Goal: Task Accomplishment & Management: Manage account settings

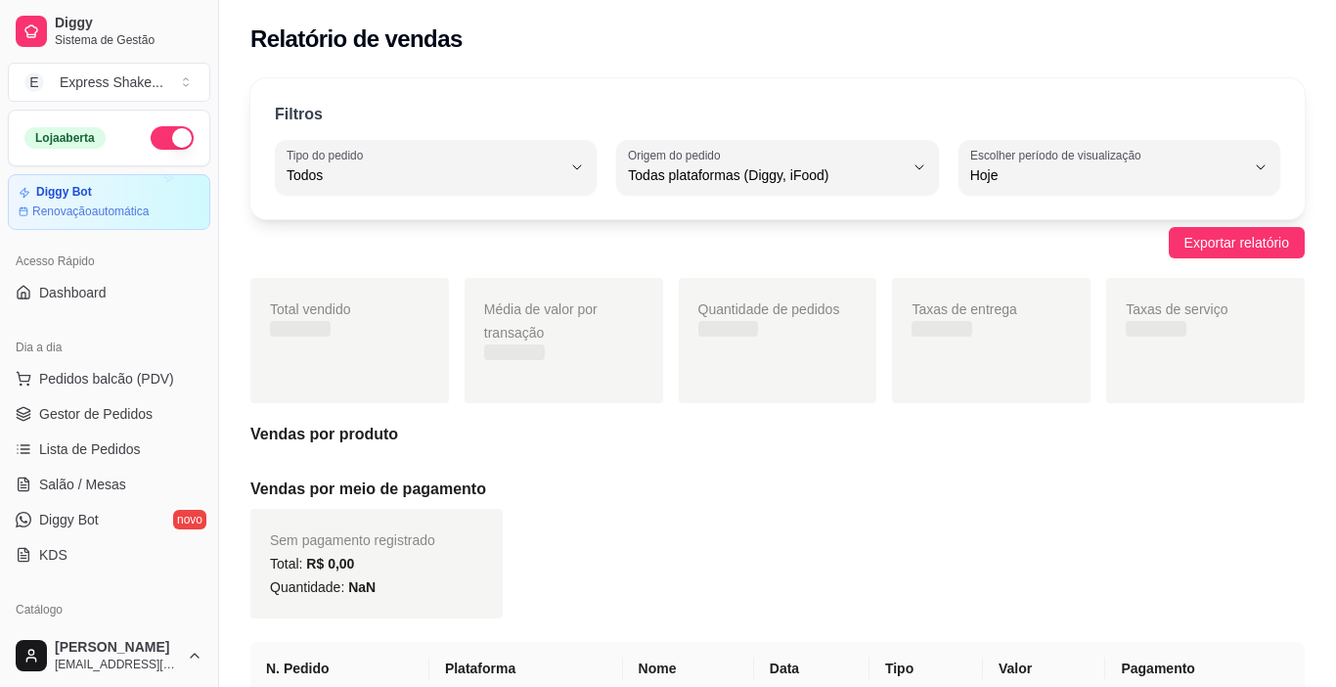
select select "ALL"
select select "0"
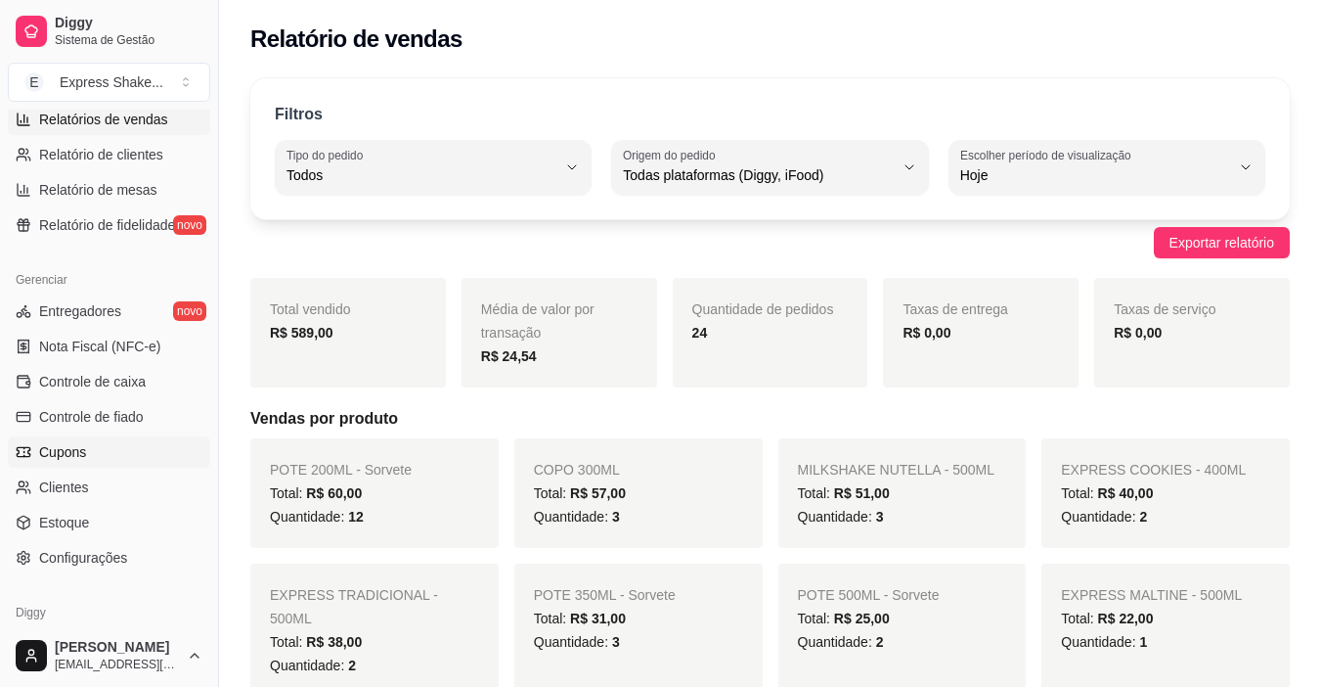
scroll to position [676, 0]
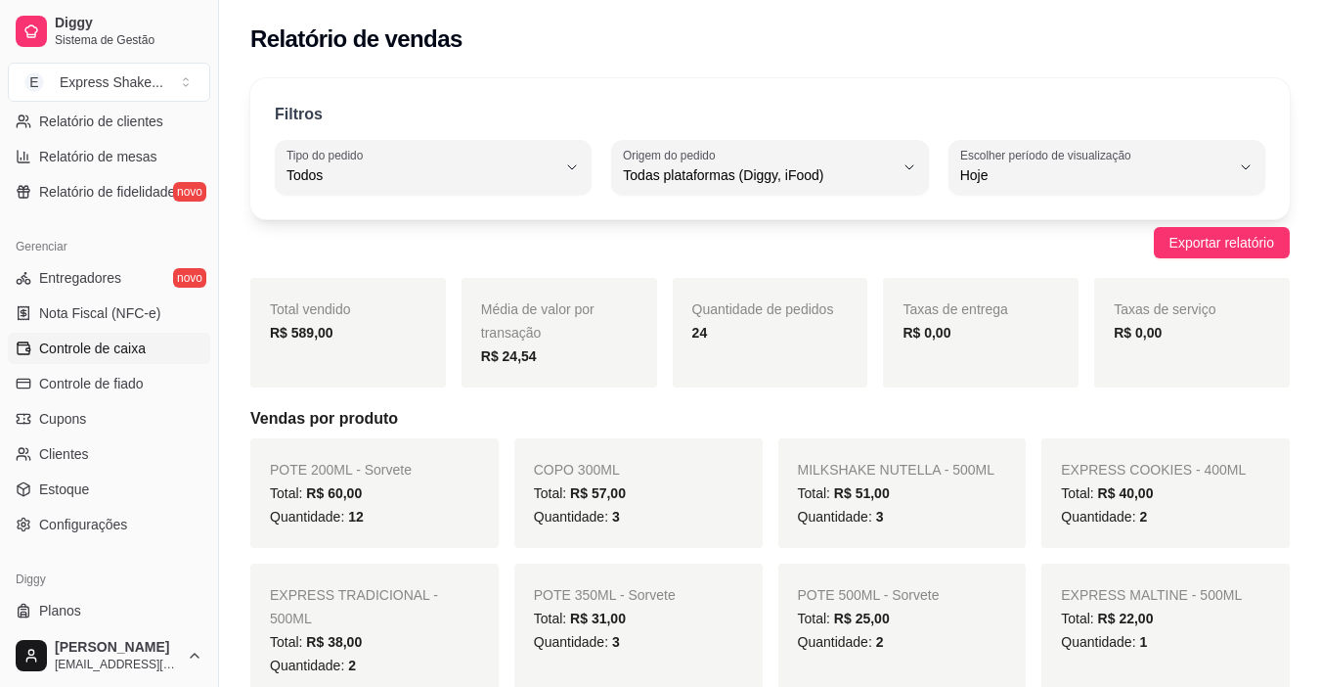
click at [139, 355] on span "Controle de caixa" at bounding box center [92, 348] width 107 height 20
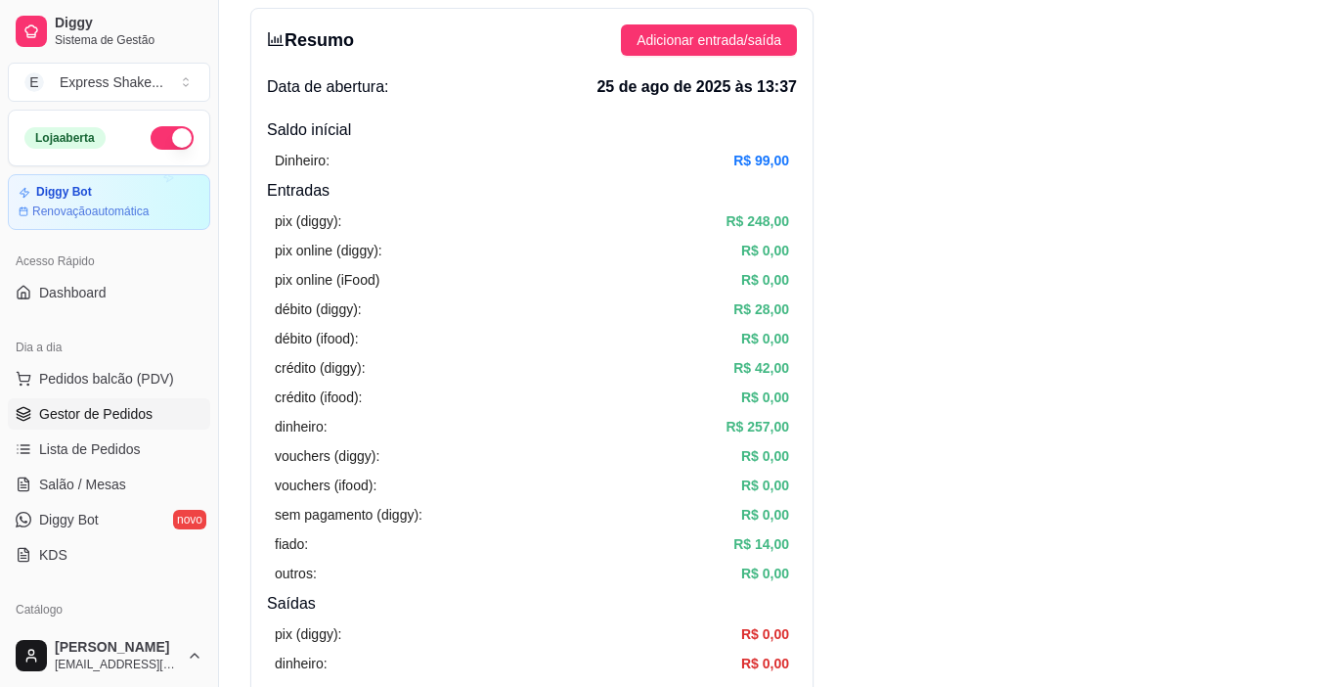
click at [121, 409] on span "Gestor de Pedidos" at bounding box center [95, 414] width 113 height 20
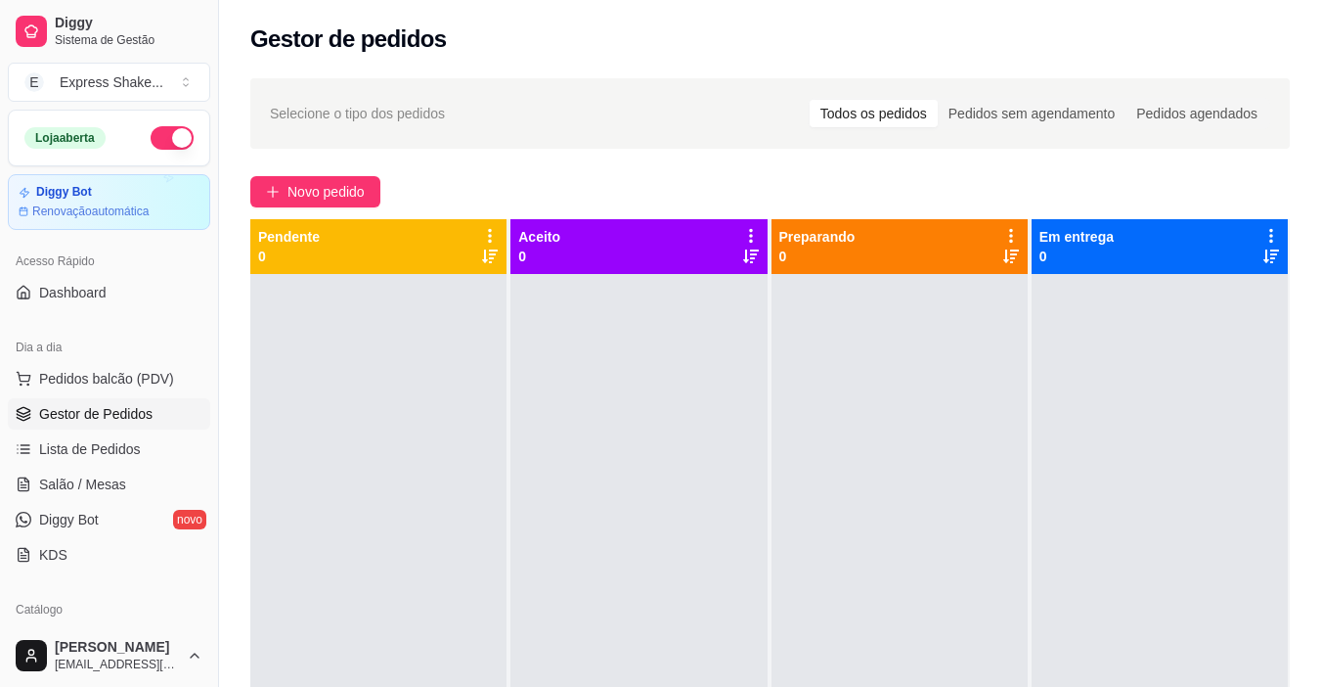
click at [121, 409] on span "Gestor de Pedidos" at bounding box center [95, 414] width 113 height 20
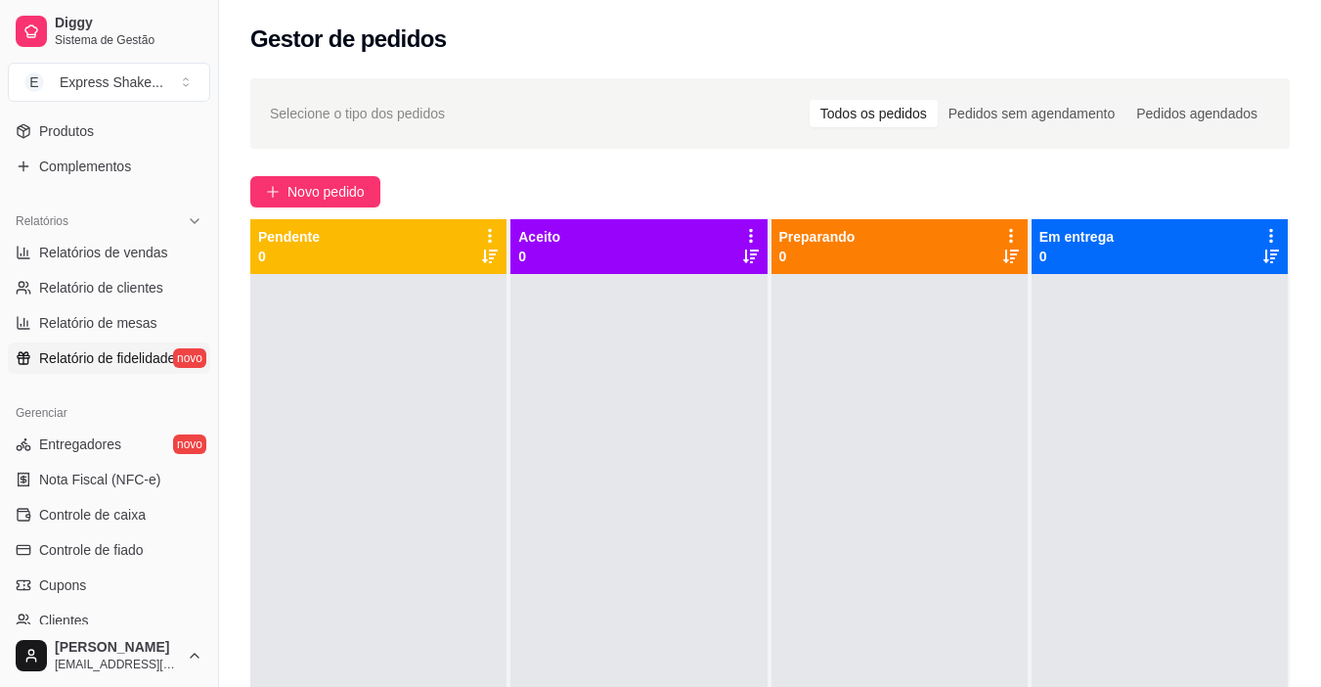
scroll to position [685, 0]
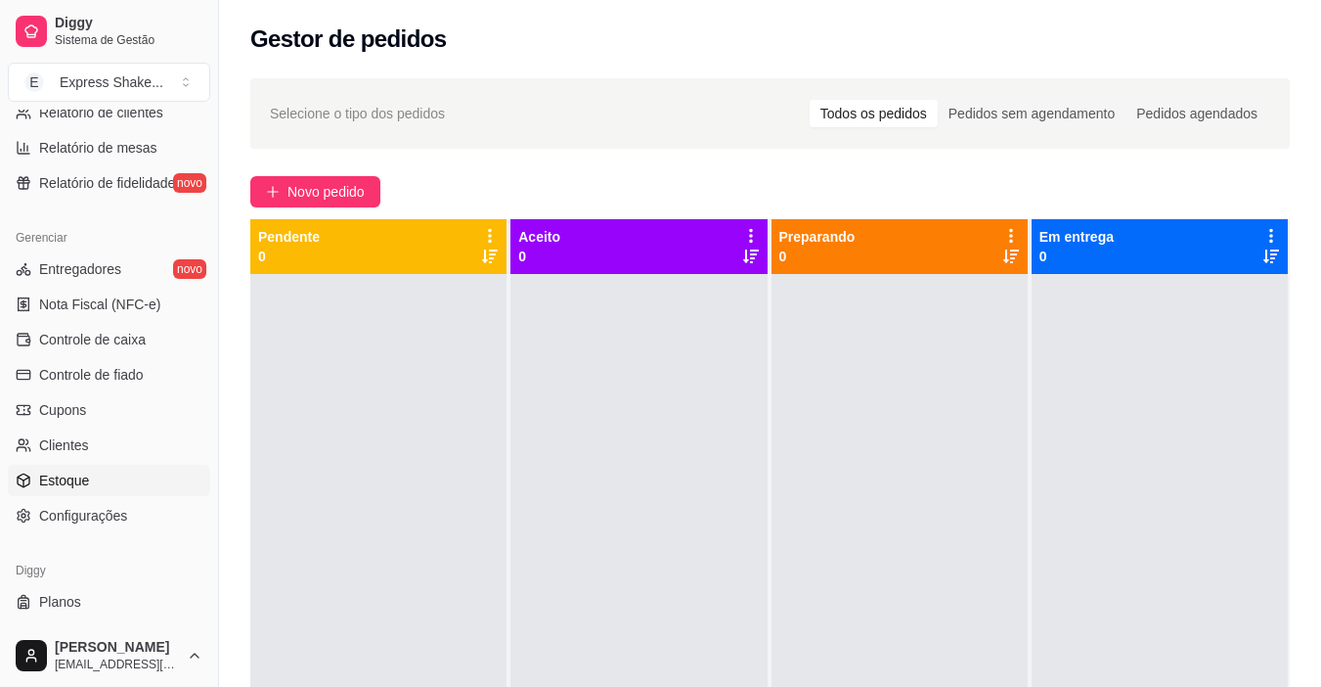
click at [92, 477] on link "Estoque" at bounding box center [109, 480] width 202 height 31
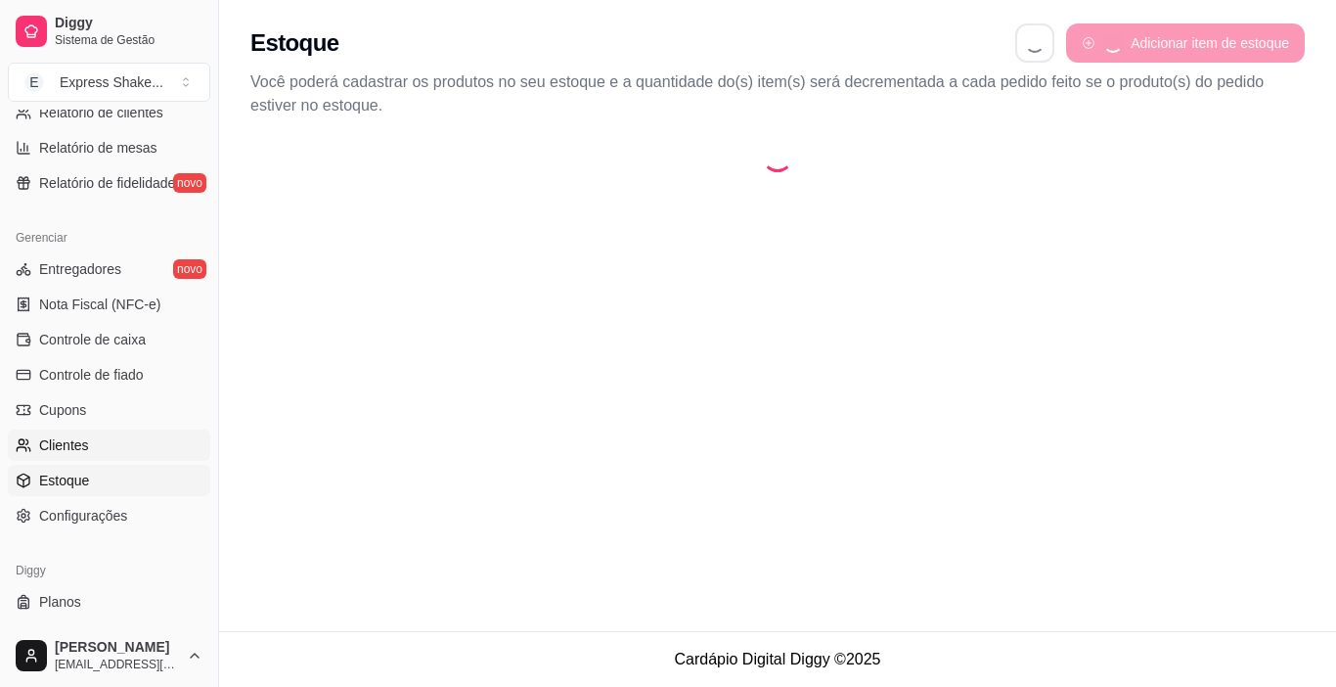
select select "QUANTITY_ORDER"
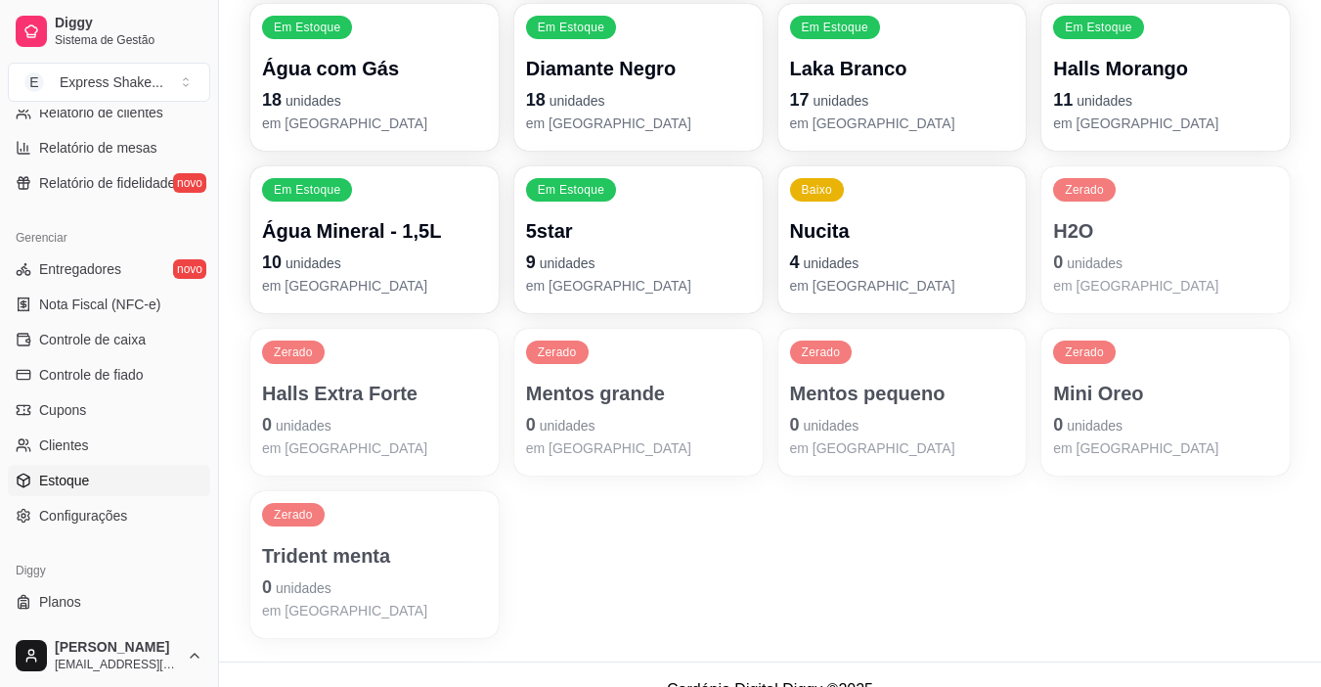
scroll to position [489, 0]
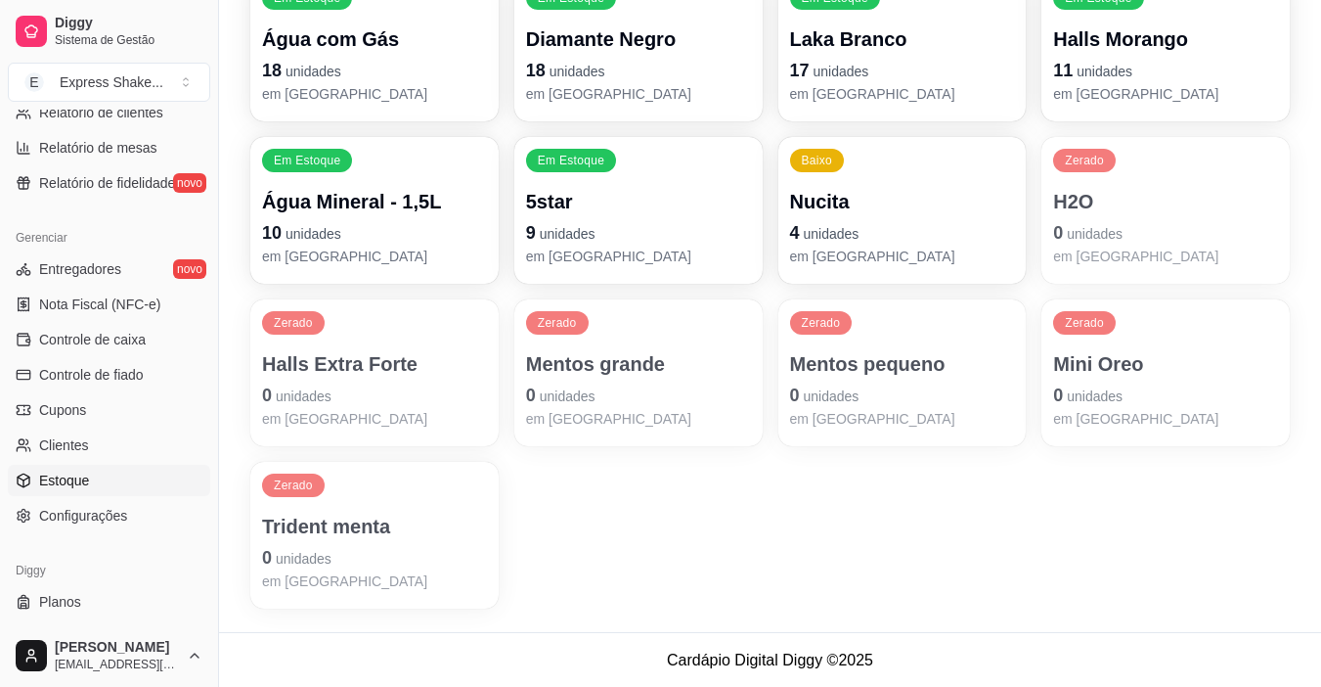
click at [248, 554] on div "Filtros Buscar item de estoque QUANTITY_ORDER Ordenar por Ordem alfabética Quan…" at bounding box center [770, 136] width 1102 height 992
click at [344, 554] on p "0 unidades" at bounding box center [374, 557] width 225 height 27
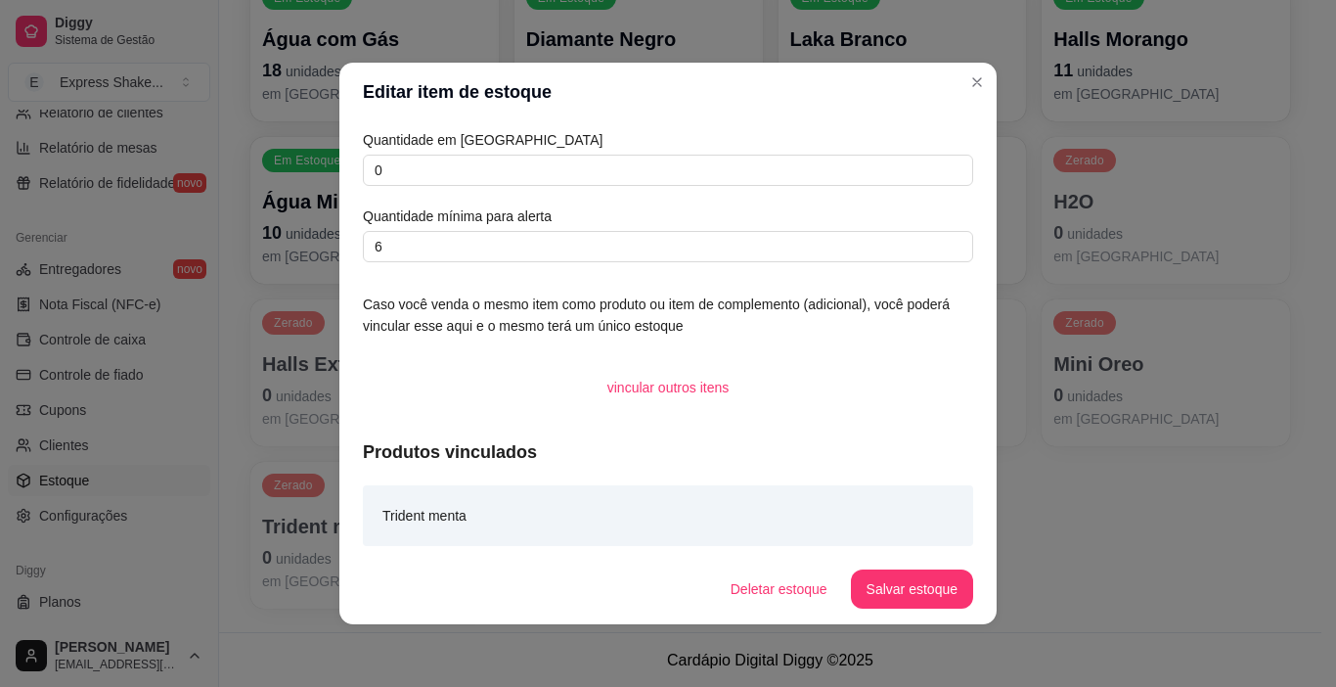
click at [491, 189] on div "Quantidade em estoque 0 Quantidade mínima para alerta 6" at bounding box center [668, 195] width 610 height 133
click at [527, 169] on input "0" at bounding box center [668, 170] width 610 height 31
type input "0"
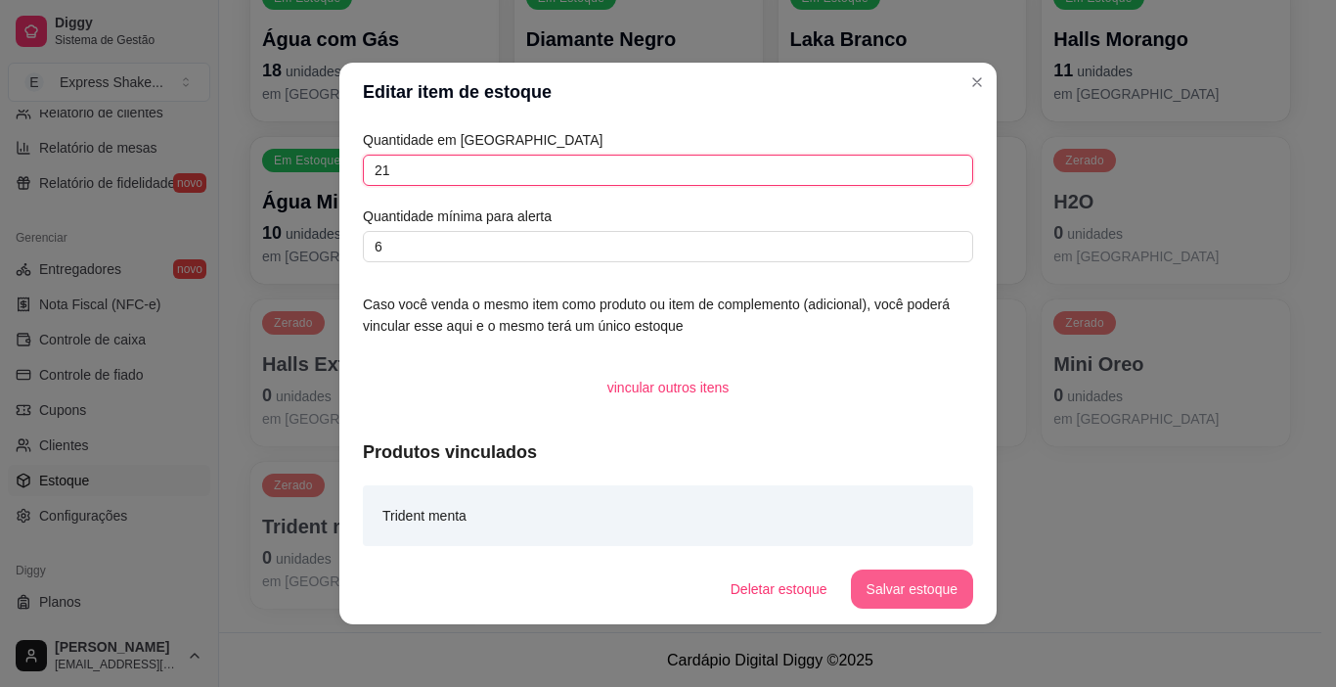
type input "21"
click at [892, 590] on button "Salvar estoque" at bounding box center [911, 589] width 119 height 38
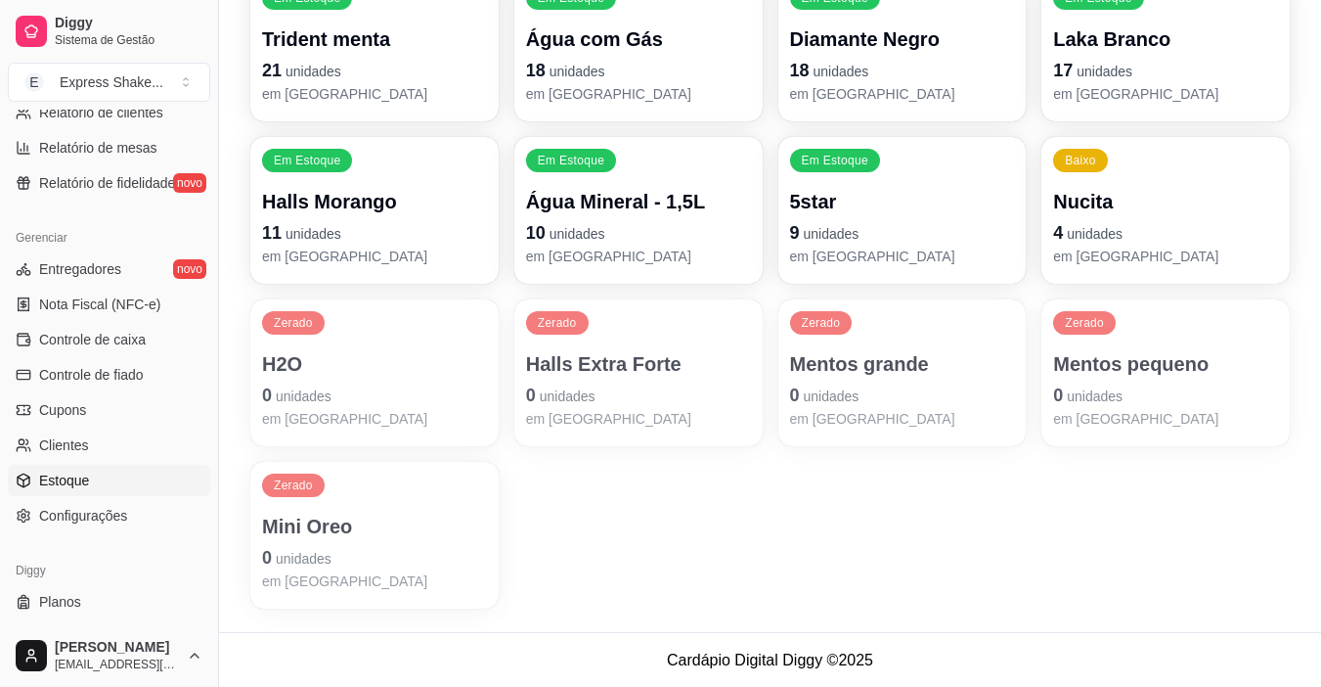
click at [611, 379] on div "Halls Extra Forte 0 unidades em [GEOGRAPHIC_DATA]" at bounding box center [638, 389] width 225 height 78
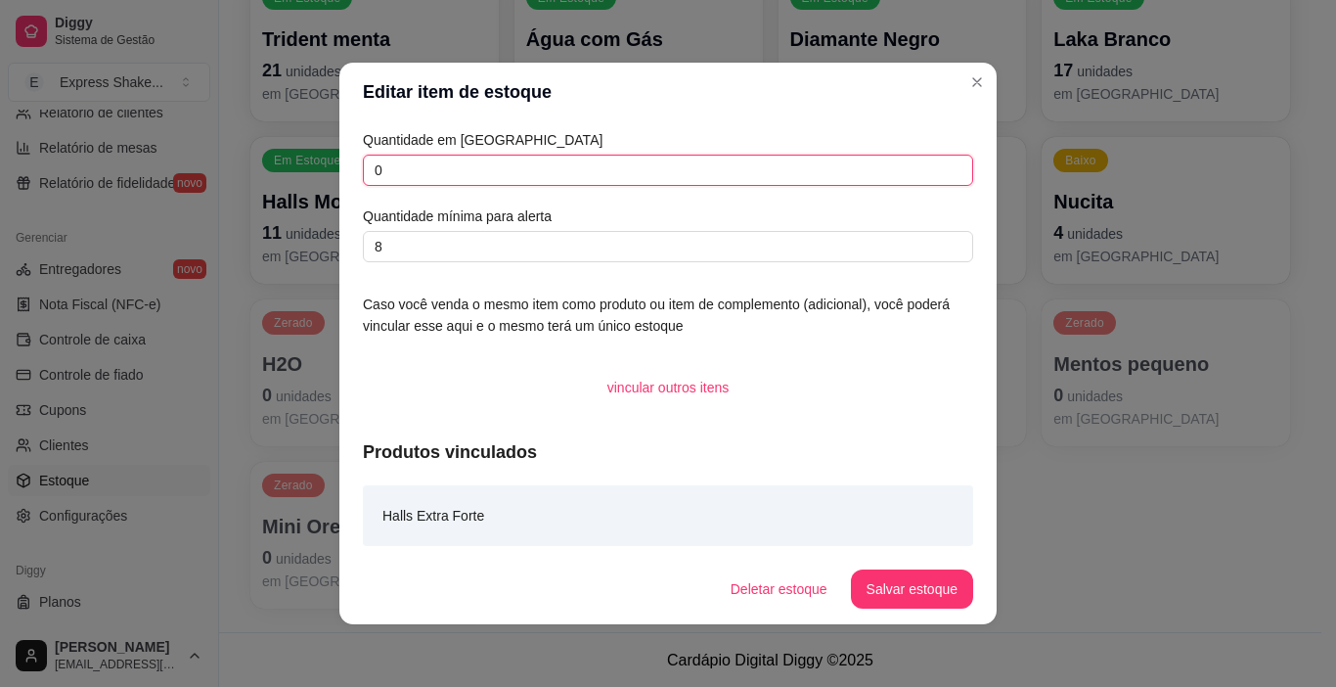
click at [513, 163] on input "0" at bounding box center [668, 170] width 610 height 31
type input "0"
type input "21"
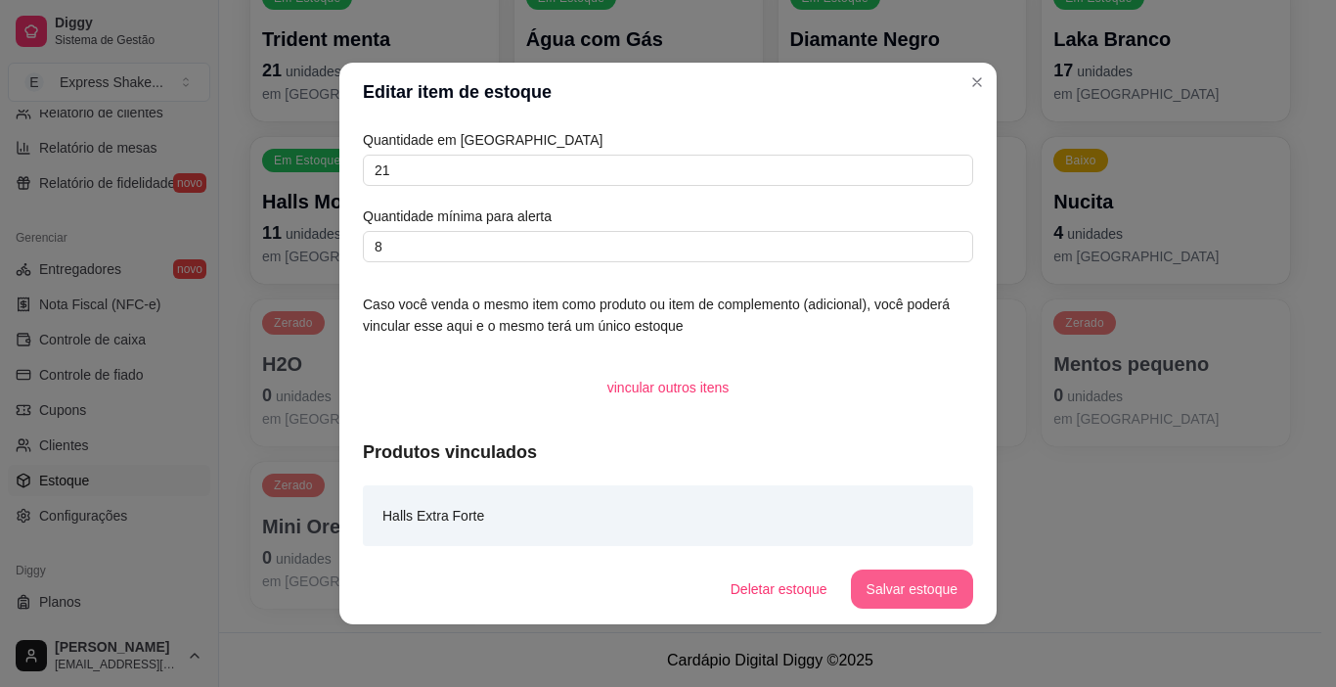
click at [904, 598] on button "Salvar estoque" at bounding box center [912, 588] width 122 height 39
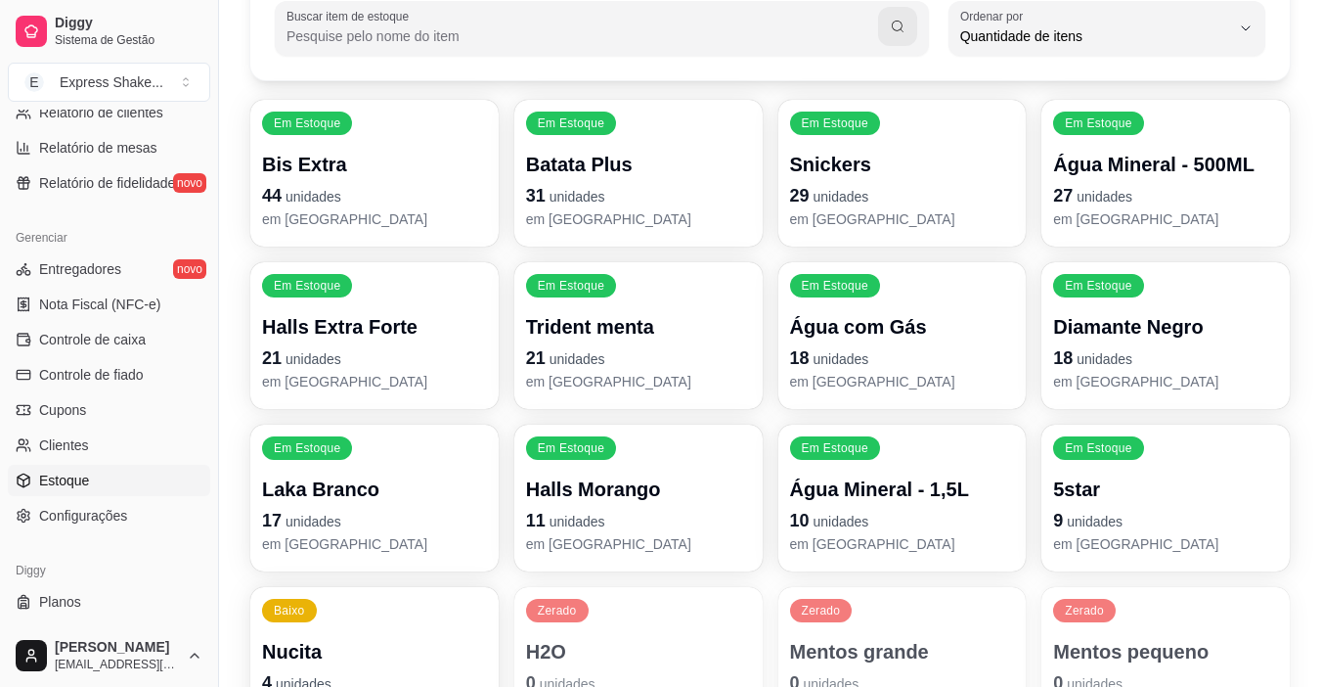
scroll to position [196, 0]
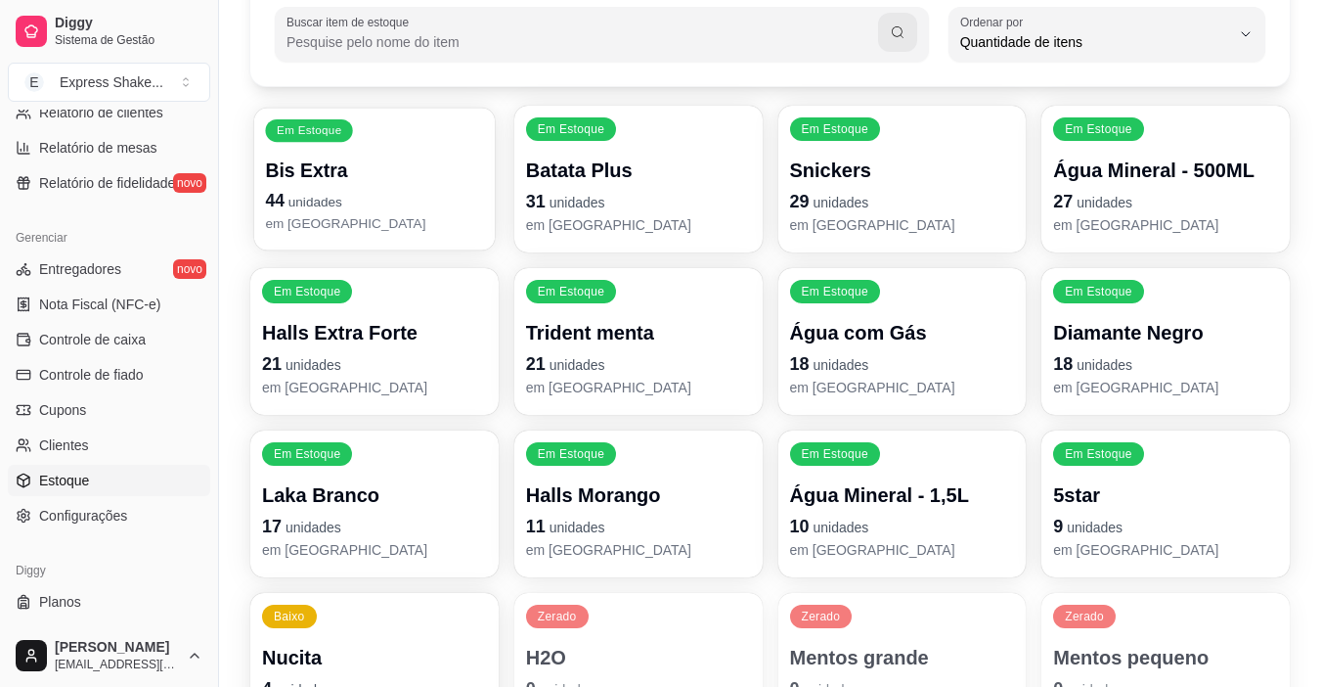
click at [398, 208] on p "44 unidades" at bounding box center [374, 201] width 218 height 26
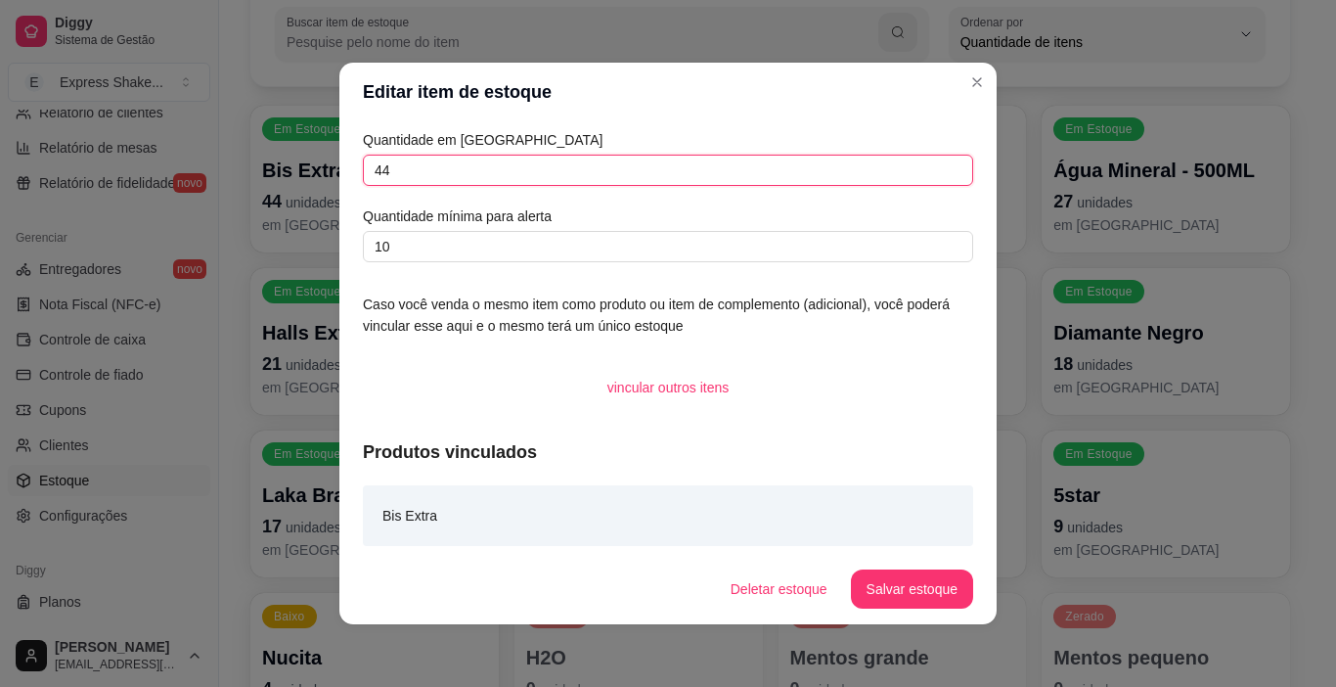
click at [409, 174] on input "44" at bounding box center [668, 170] width 610 height 31
type input "4"
type input "92"
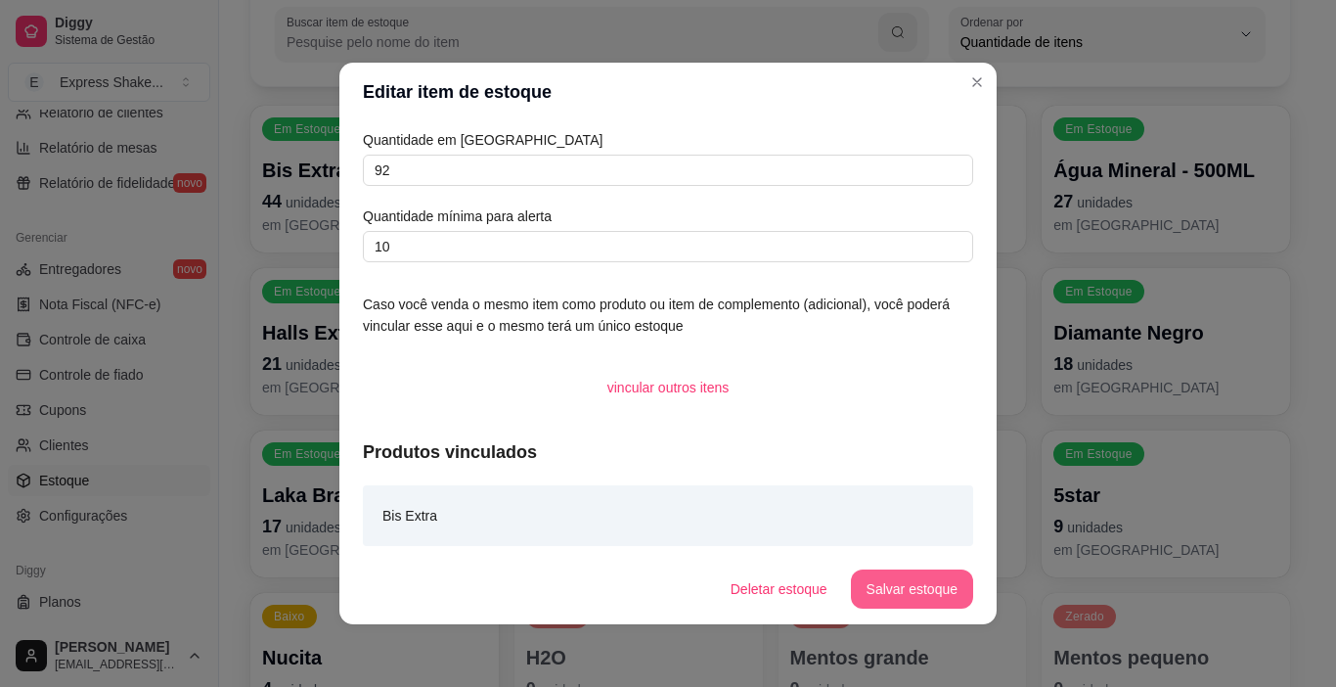
click at [894, 579] on button "Salvar estoque" at bounding box center [912, 588] width 122 height 39
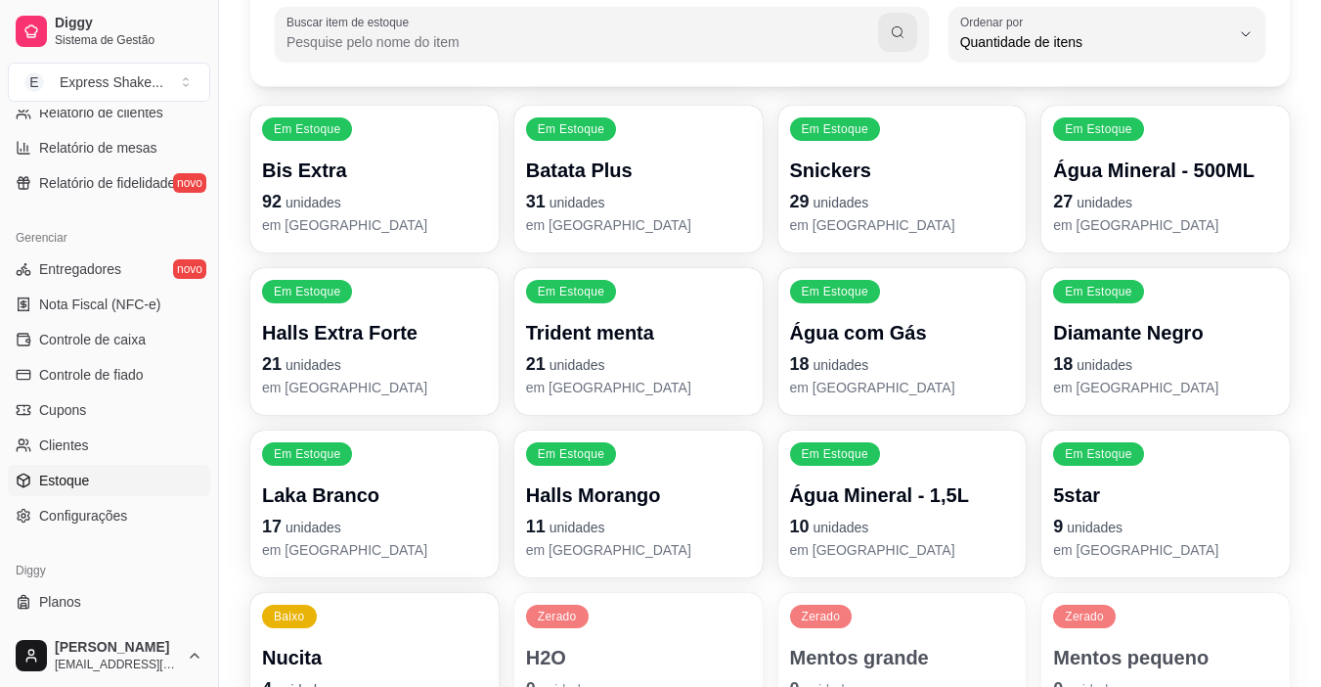
click at [875, 224] on p "em [GEOGRAPHIC_DATA]" at bounding box center [902, 225] width 225 height 20
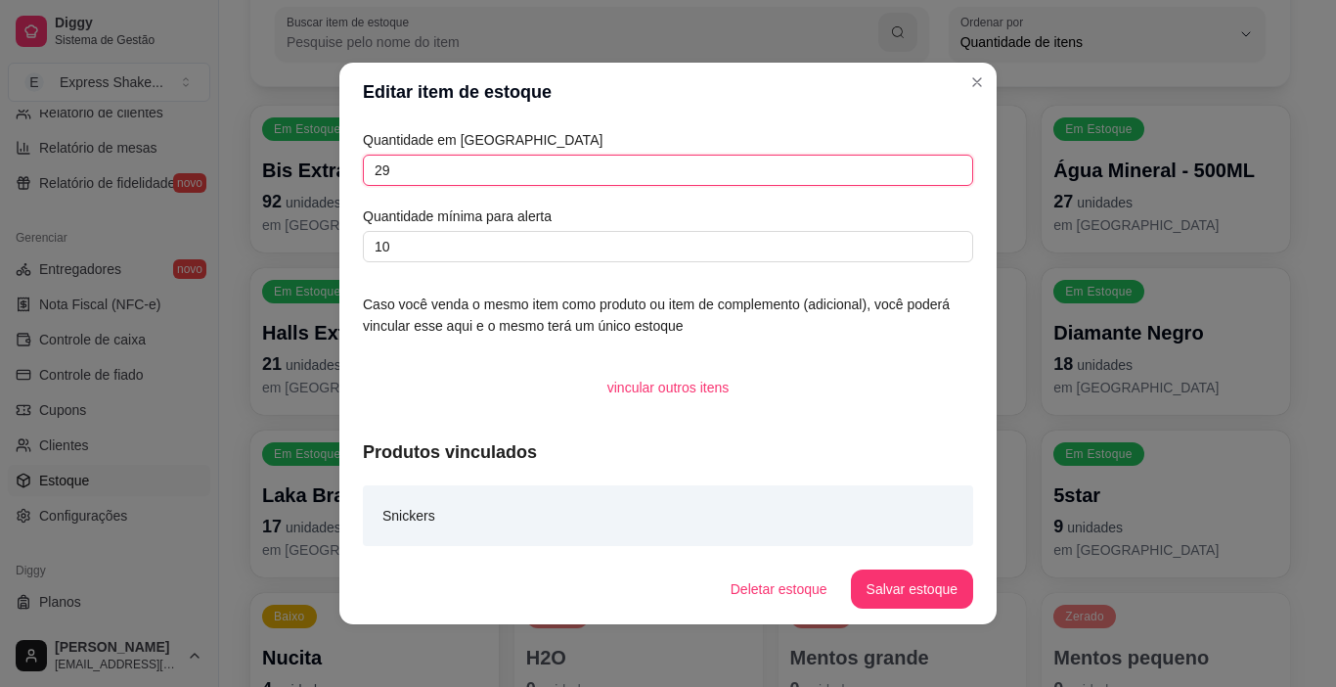
click at [743, 166] on input "29" at bounding box center [668, 170] width 610 height 31
type input "2"
type input "49"
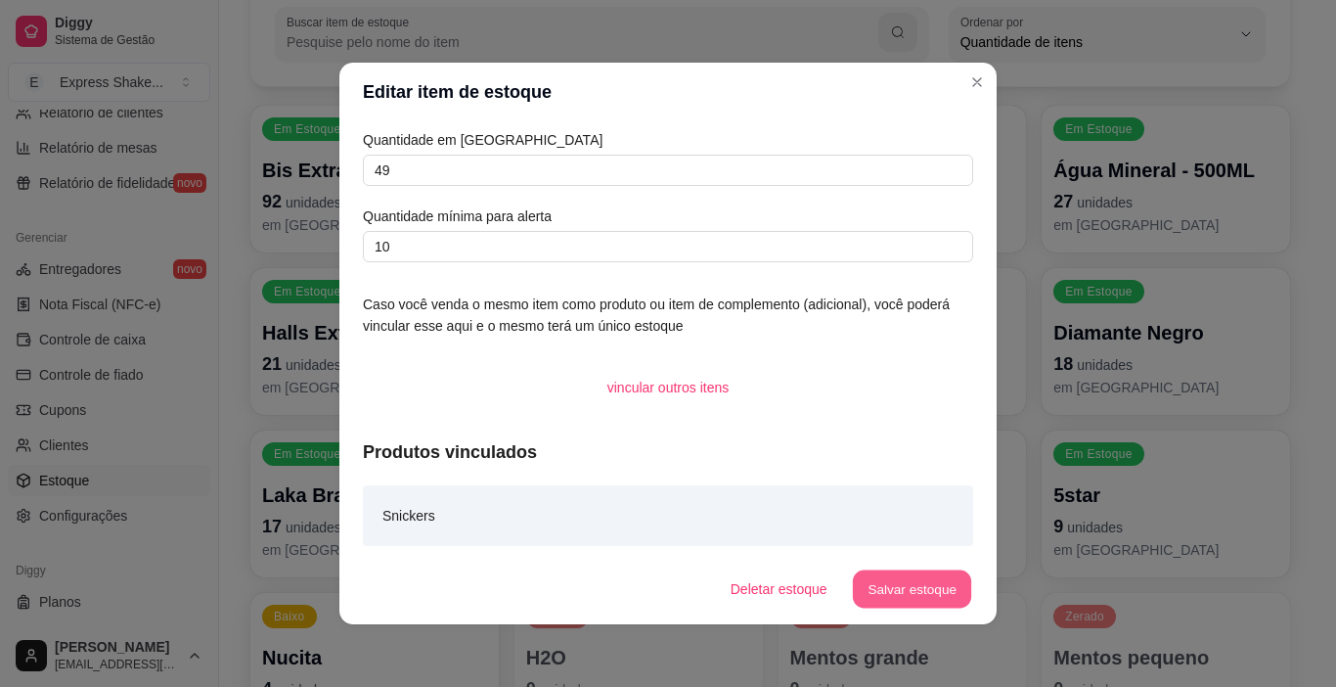
click at [927, 573] on button "Salvar estoque" at bounding box center [911, 589] width 119 height 38
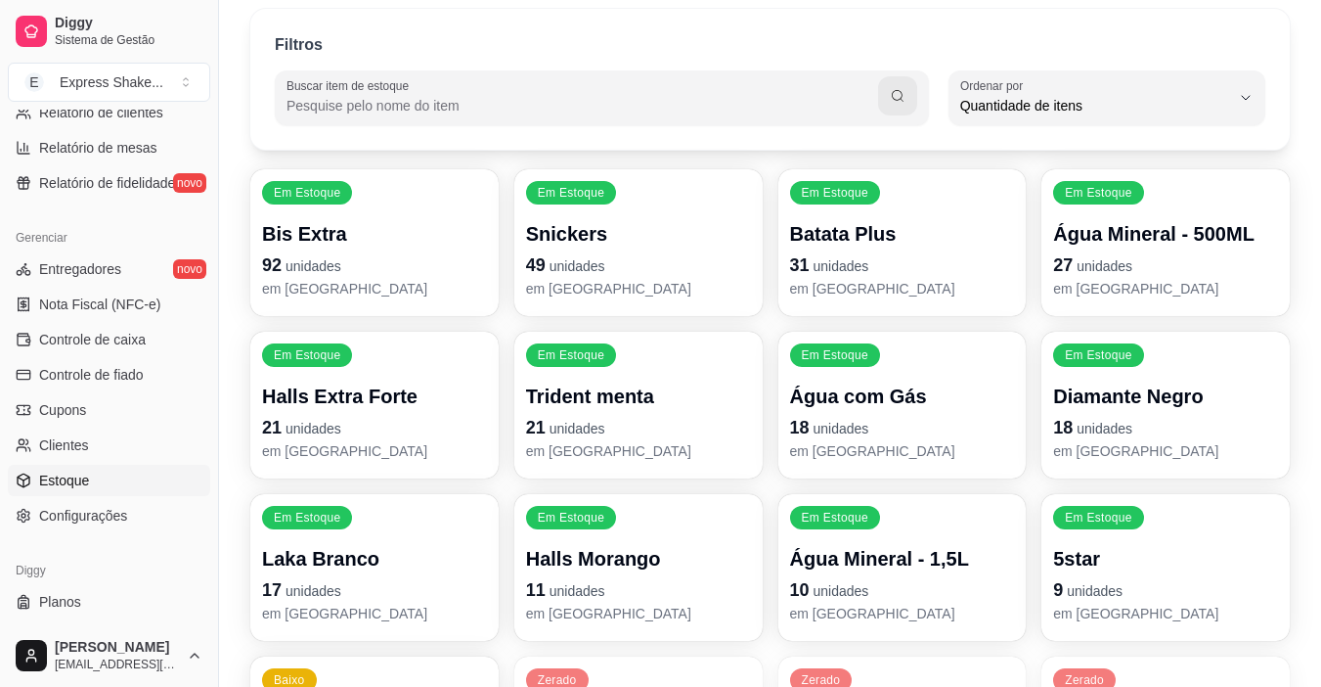
scroll to position [98, 0]
